Goal: Task Accomplishment & Management: Manage account settings

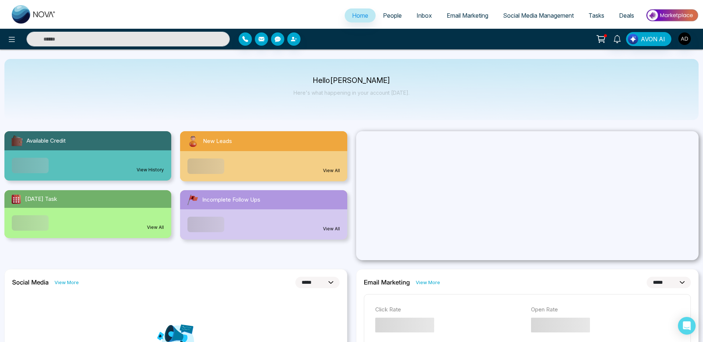
select select "*"
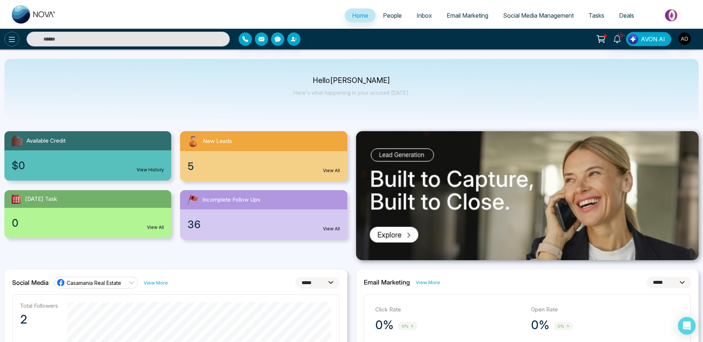
click at [16, 39] on button at bounding box center [11, 39] width 15 height 15
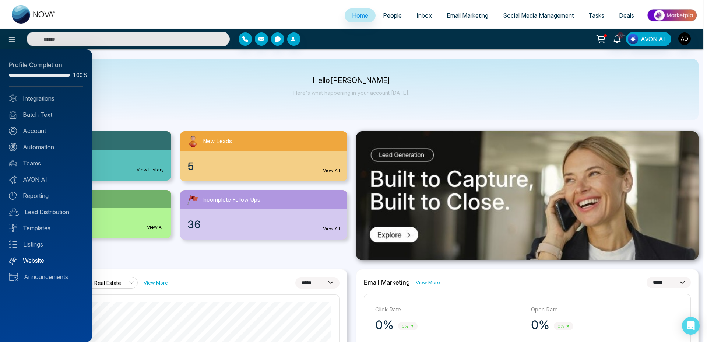
click at [36, 261] on link "Website" at bounding box center [46, 260] width 74 height 9
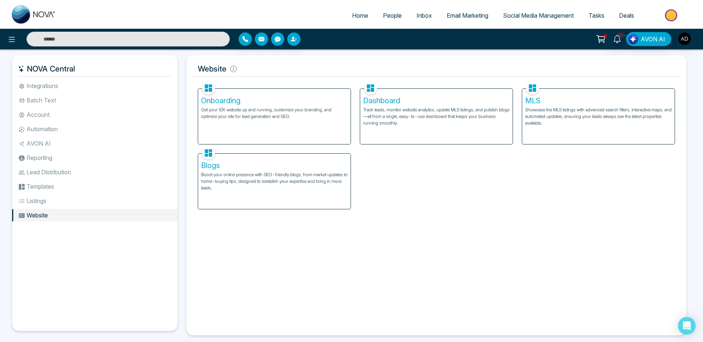
click at [272, 122] on div "Onboarding Get your IDX website up and running, customize your branding, and op…" at bounding box center [274, 116] width 152 height 55
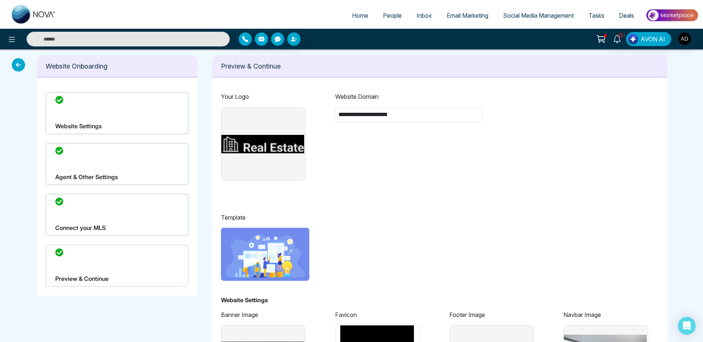
type input "**********"
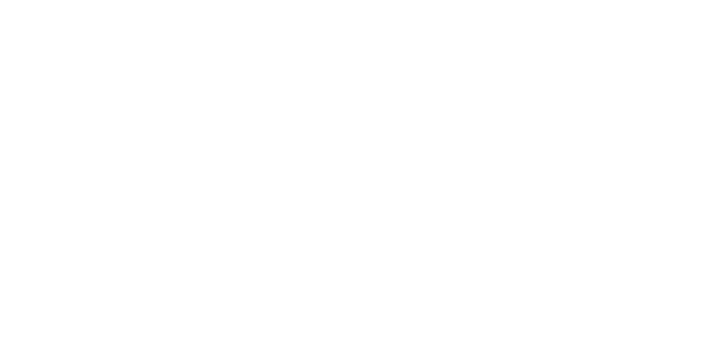
select select "*"
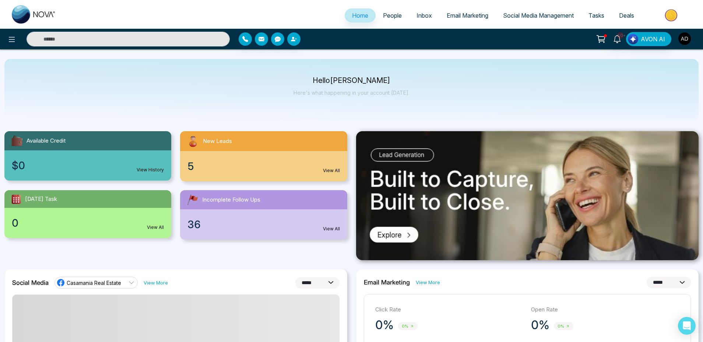
click at [690, 41] on img "button" at bounding box center [685, 38] width 13 height 13
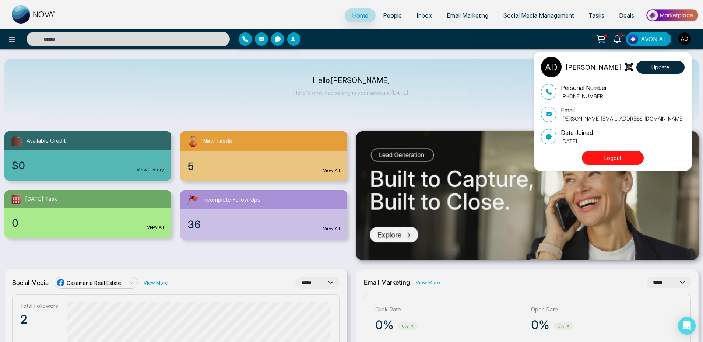
click at [602, 151] on button "Logout" at bounding box center [613, 158] width 62 height 14
